Goal: Information Seeking & Learning: Learn about a topic

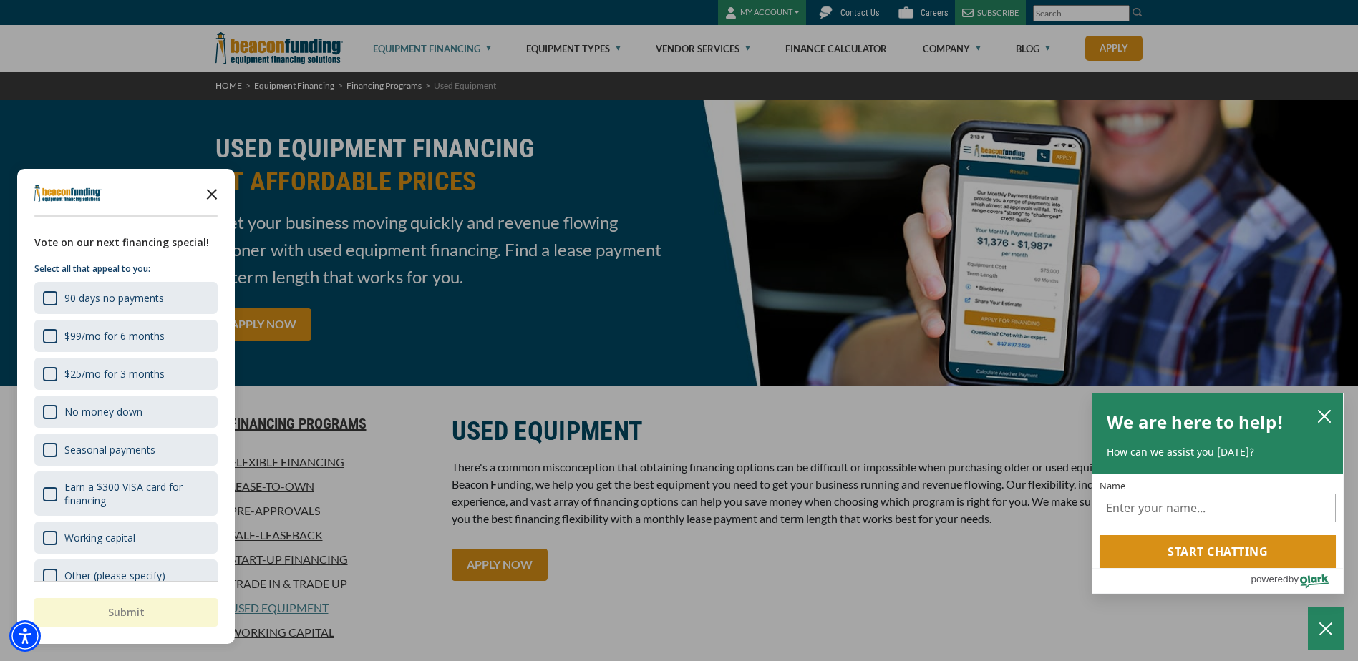
click at [212, 190] on icon "Close the survey" at bounding box center [212, 193] width 29 height 29
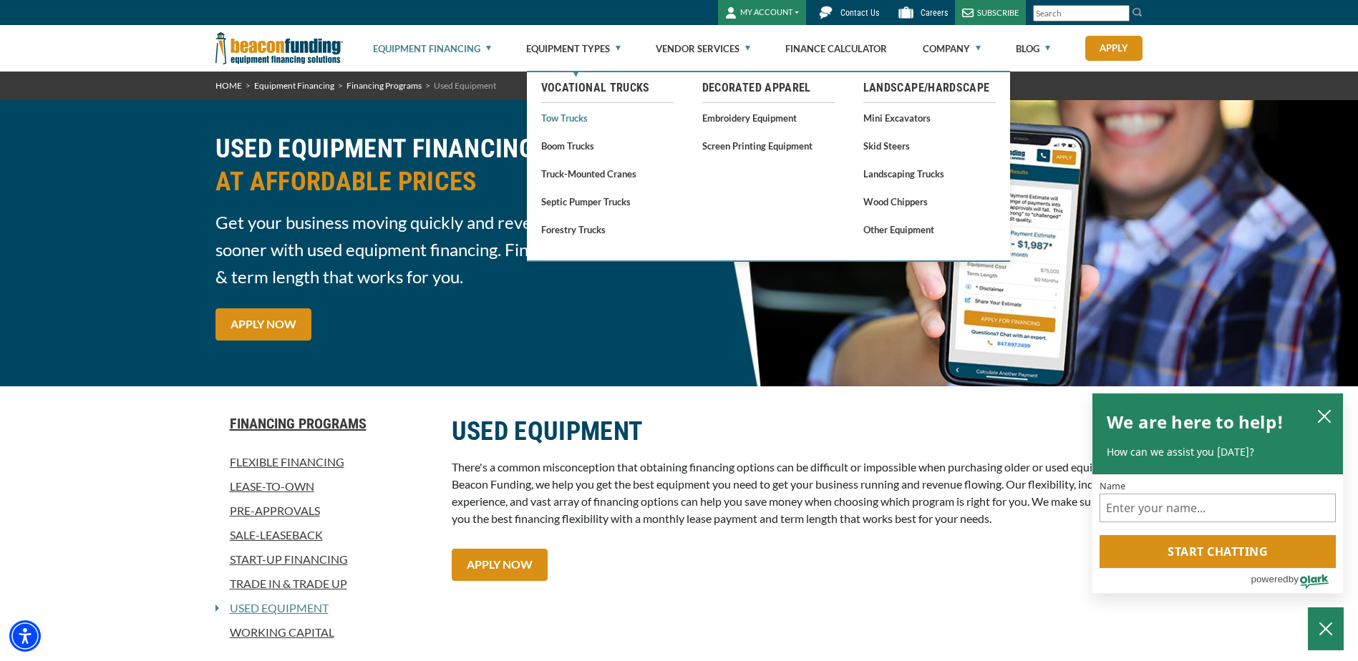
click at [570, 117] on link "Tow Trucks" at bounding box center [607, 118] width 132 height 18
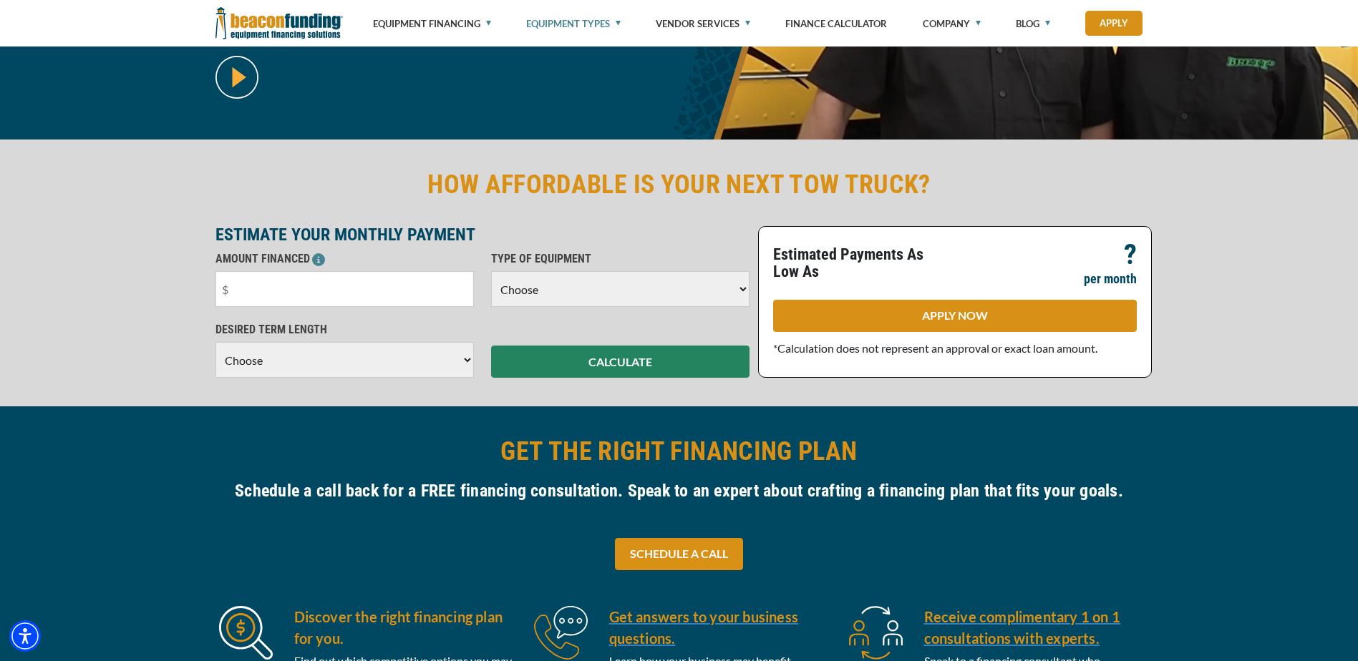
scroll to position [286, 0]
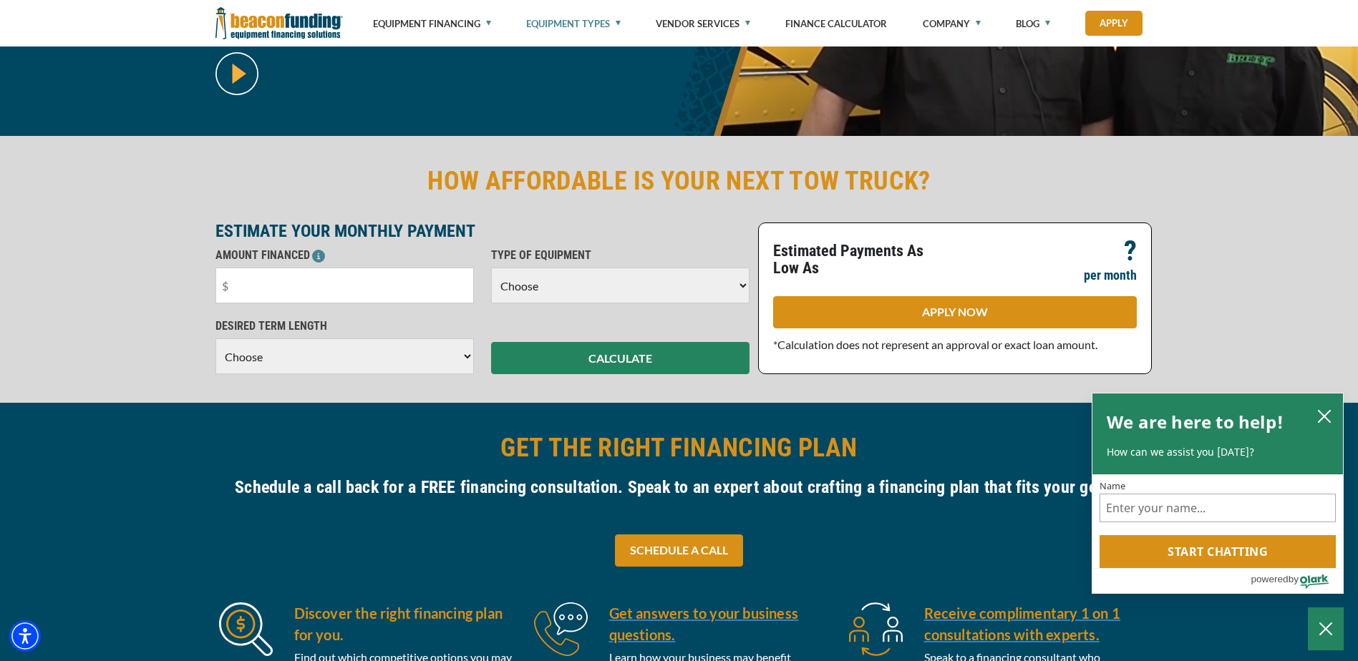
click at [553, 293] on select "Choose Backhoe Boom/Bucket Truck Chipper Commercial Mower Crane DTG/DTF Printin…" at bounding box center [620, 286] width 258 height 36
select select "5"
click at [491, 268] on select "Choose Backhoe Boom/Bucket Truck Chipper Commercial Mower Crane DTG/DTF Printin…" at bounding box center [620, 286] width 258 height 36
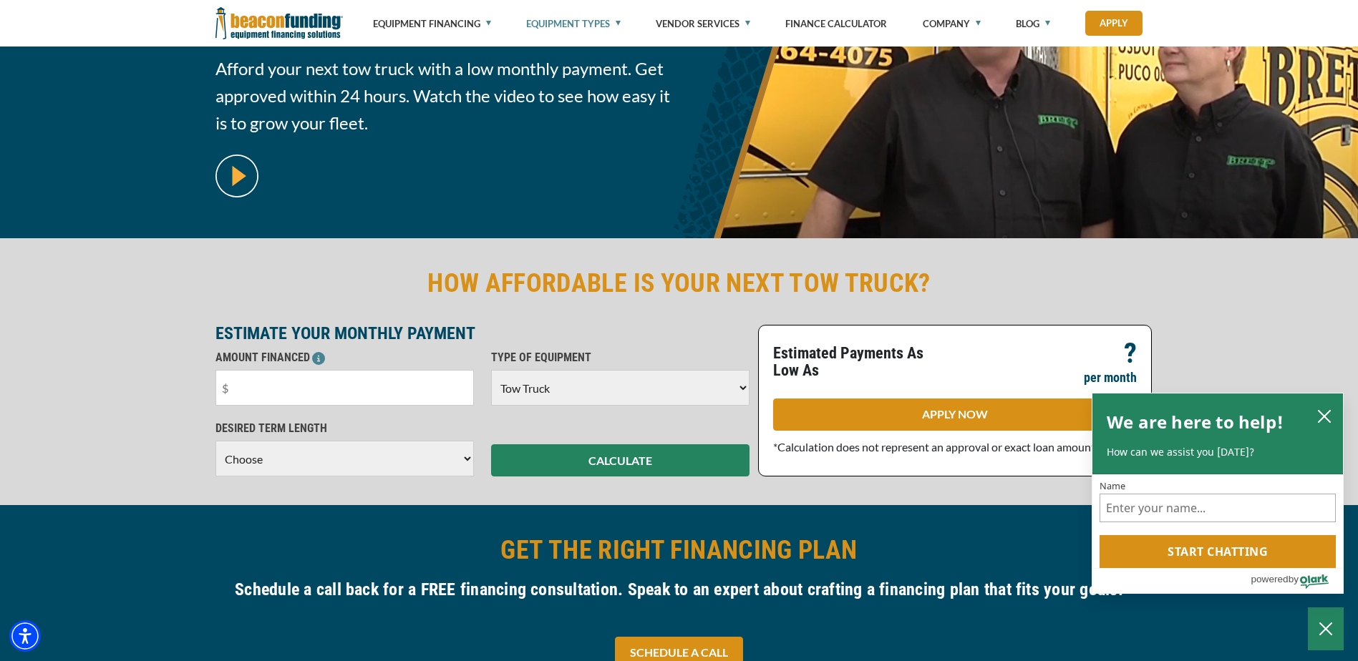
scroll to position [72, 0]
